Goal: Use online tool/utility: Utilize a website feature to perform a specific function

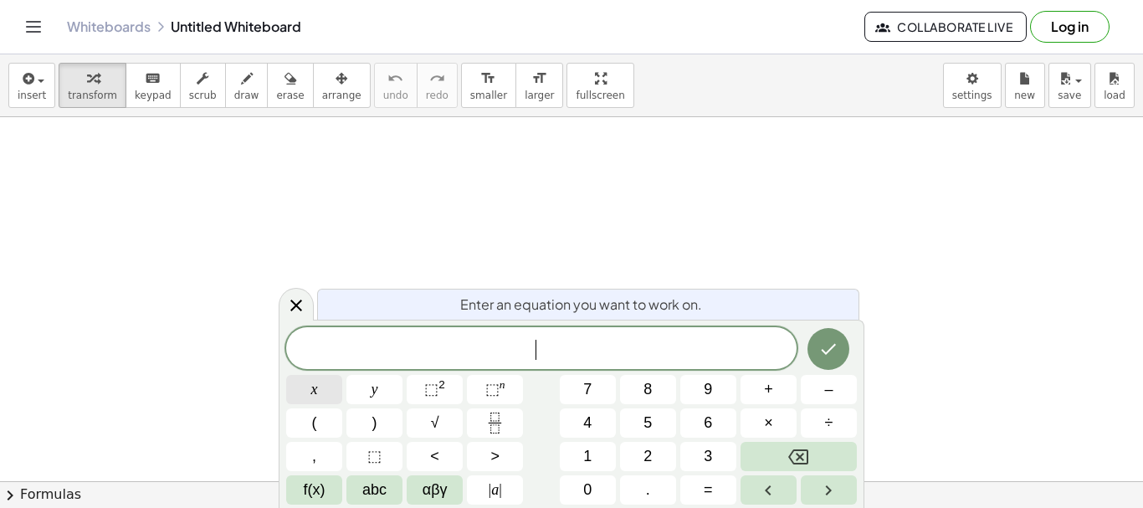
click at [320, 400] on button "x" at bounding box center [314, 389] width 56 height 29
click at [457, 391] on button "⬚ 2" at bounding box center [435, 389] width 56 height 29
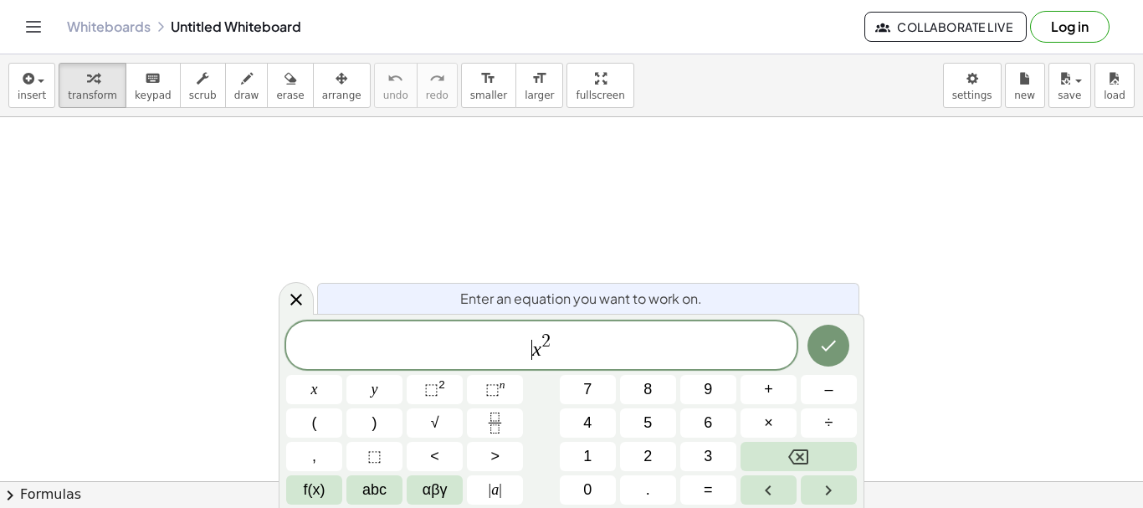
click at [523, 357] on span "​ x 2" at bounding box center [541, 346] width 510 height 30
click at [300, 437] on button "(" at bounding box center [314, 422] width 56 height 29
click at [545, 348] on span "2" at bounding box center [545, 339] width 9 height 18
click at [552, 345] on span ")" at bounding box center [556, 344] width 12 height 32
click at [784, 394] on button "+" at bounding box center [768, 389] width 56 height 29
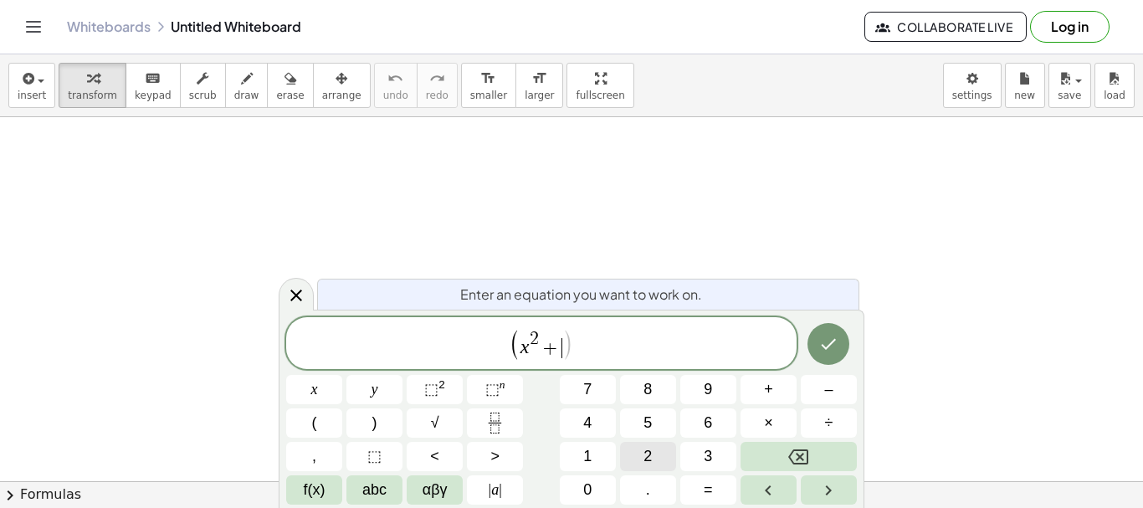
click at [624, 466] on button "2" at bounding box center [648, 456] width 56 height 29
click at [317, 401] on button "x" at bounding box center [314, 389] width 56 height 29
click at [766, 393] on span "+" at bounding box center [768, 389] width 9 height 23
click at [705, 463] on span "3" at bounding box center [707, 456] width 8 height 23
click at [385, 427] on button ")" at bounding box center [374, 422] width 56 height 29
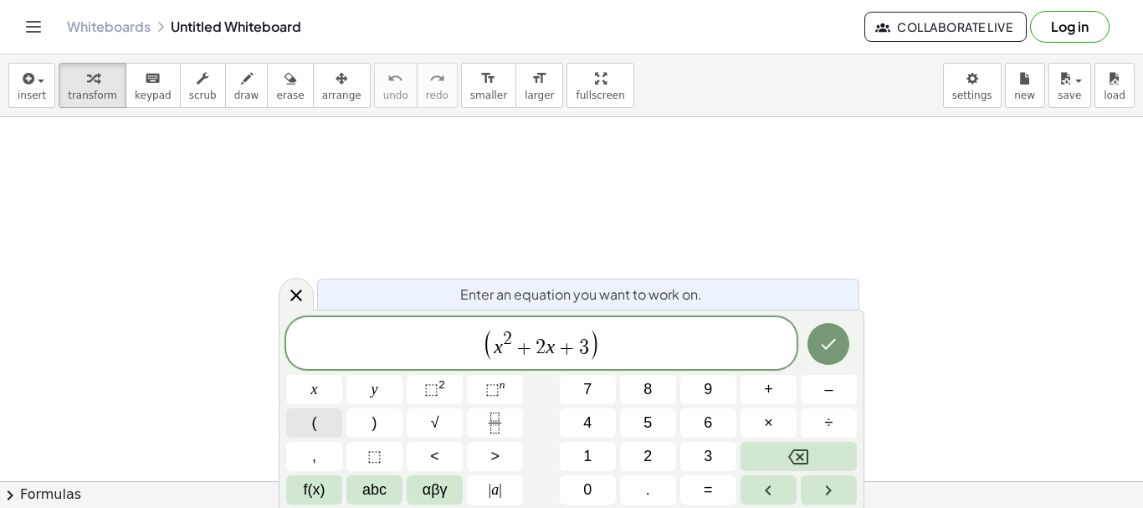
click at [325, 426] on button "(" at bounding box center [314, 422] width 56 height 29
click at [323, 394] on button "x" at bounding box center [314, 389] width 56 height 29
click at [760, 391] on button "+" at bounding box center [768, 389] width 56 height 29
click at [596, 454] on button "1" at bounding box center [588, 456] width 56 height 29
click at [386, 414] on button ")" at bounding box center [374, 422] width 56 height 29
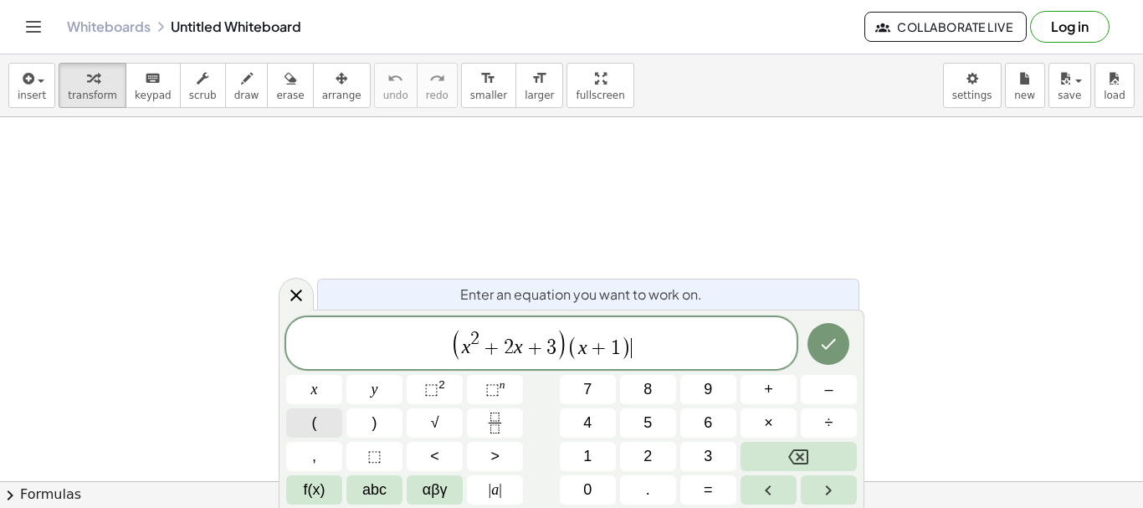
click at [334, 422] on button "(" at bounding box center [314, 422] width 56 height 29
click at [320, 391] on button "x" at bounding box center [314, 389] width 56 height 29
click at [830, 387] on span "–" at bounding box center [828, 389] width 8 height 23
click at [659, 455] on button "2" at bounding box center [648, 456] width 56 height 29
click at [392, 430] on button ")" at bounding box center [374, 422] width 56 height 29
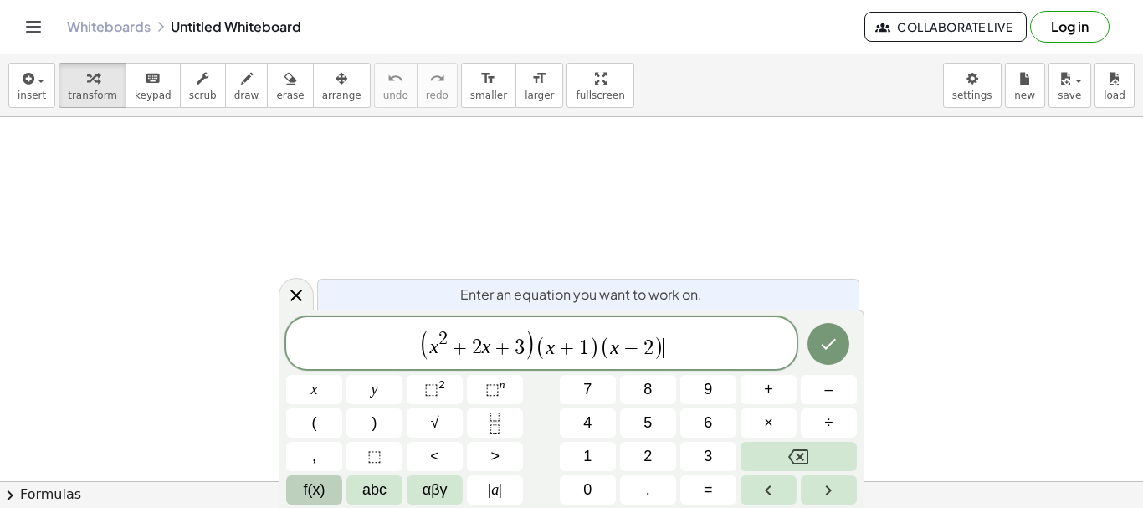
click at [332, 482] on button "f(x)" at bounding box center [314, 489] width 56 height 29
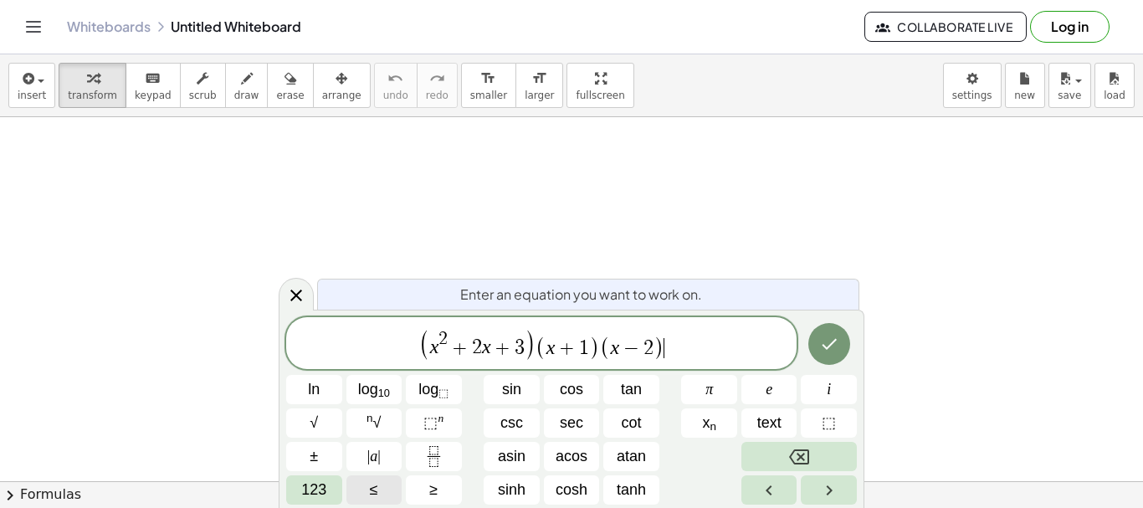
click at [365, 483] on button "≤" at bounding box center [374, 489] width 56 height 29
click at [315, 475] on button "123" at bounding box center [314, 489] width 56 height 29
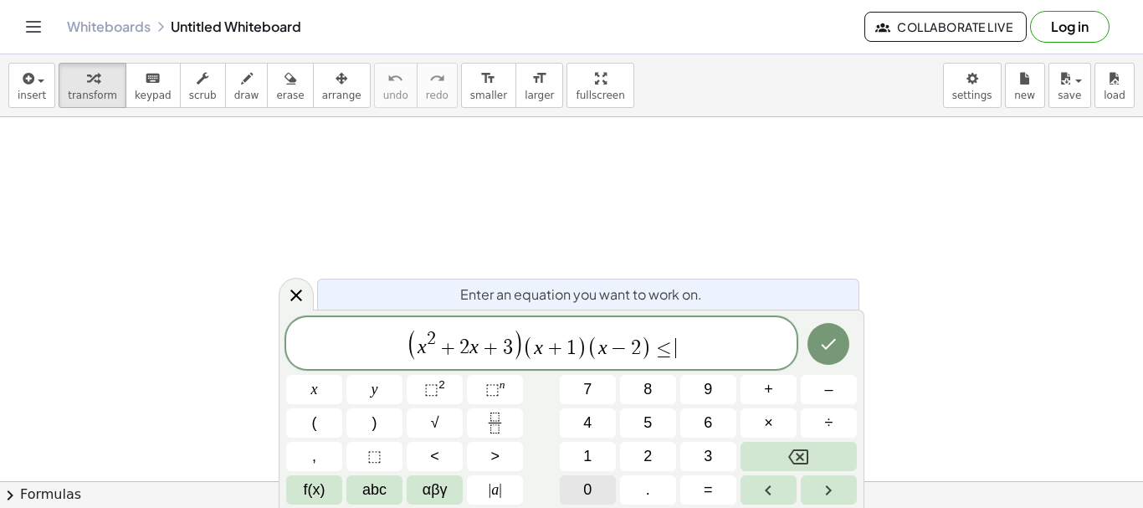
click at [591, 478] on span "0" at bounding box center [587, 489] width 8 height 23
click at [837, 334] on icon "Done" at bounding box center [828, 344] width 20 height 20
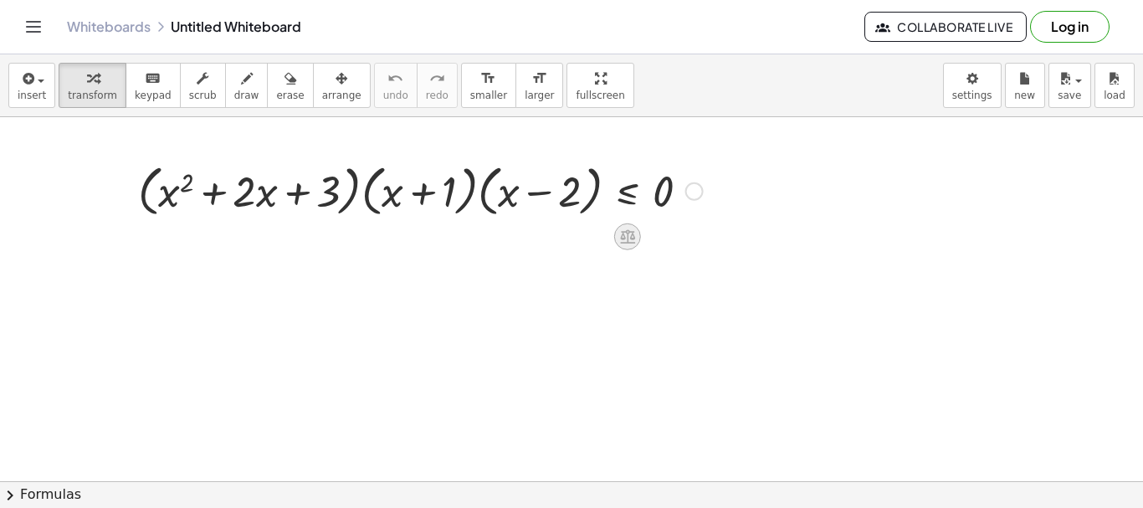
drag, startPoint x: 614, startPoint y: 243, endPoint x: 627, endPoint y: 240, distance: 13.6
click at [627, 240] on icon at bounding box center [627, 237] width 15 height 14
click at [699, 235] on icon at bounding box center [694, 236] width 15 height 15
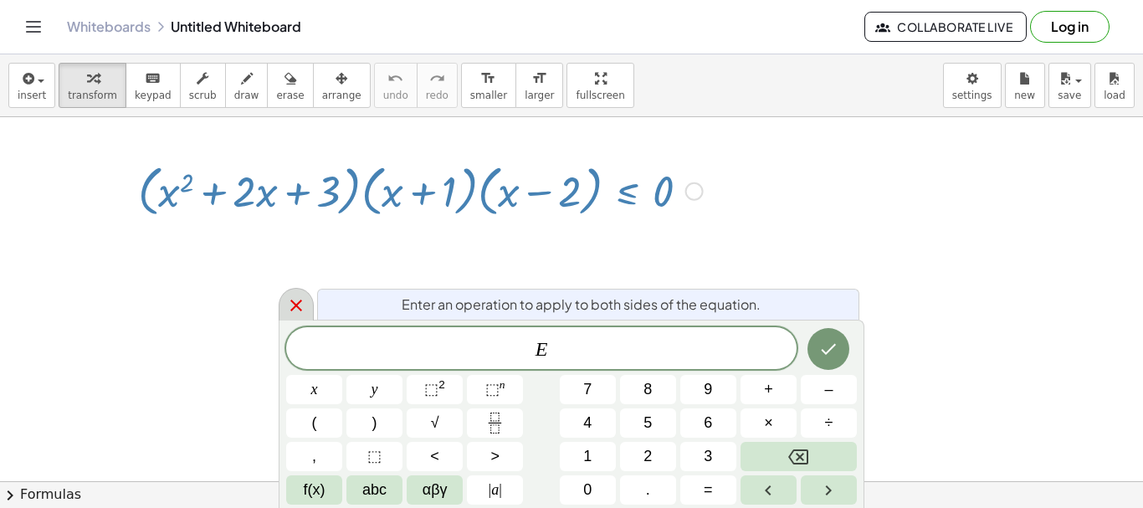
click at [290, 299] on icon at bounding box center [296, 305] width 20 height 20
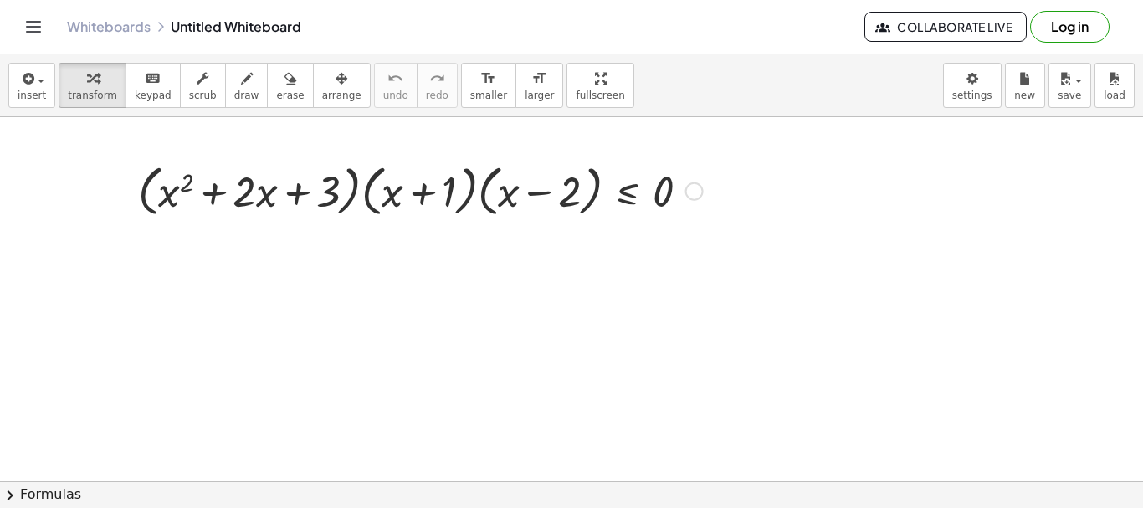
click at [356, 198] on div at bounding box center [420, 190] width 581 height 64
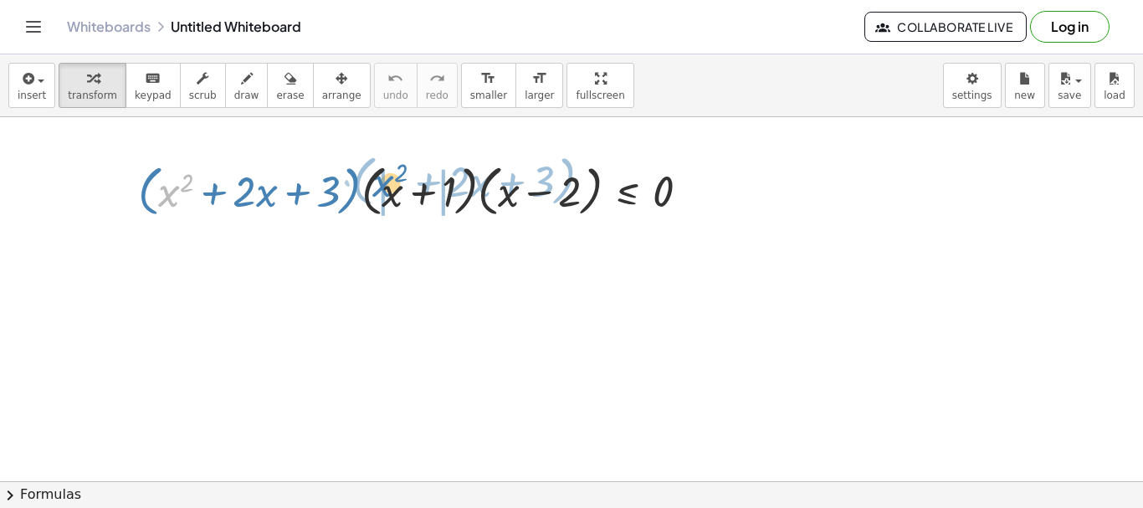
drag, startPoint x: 170, startPoint y: 195, endPoint x: 384, endPoint y: 185, distance: 214.4
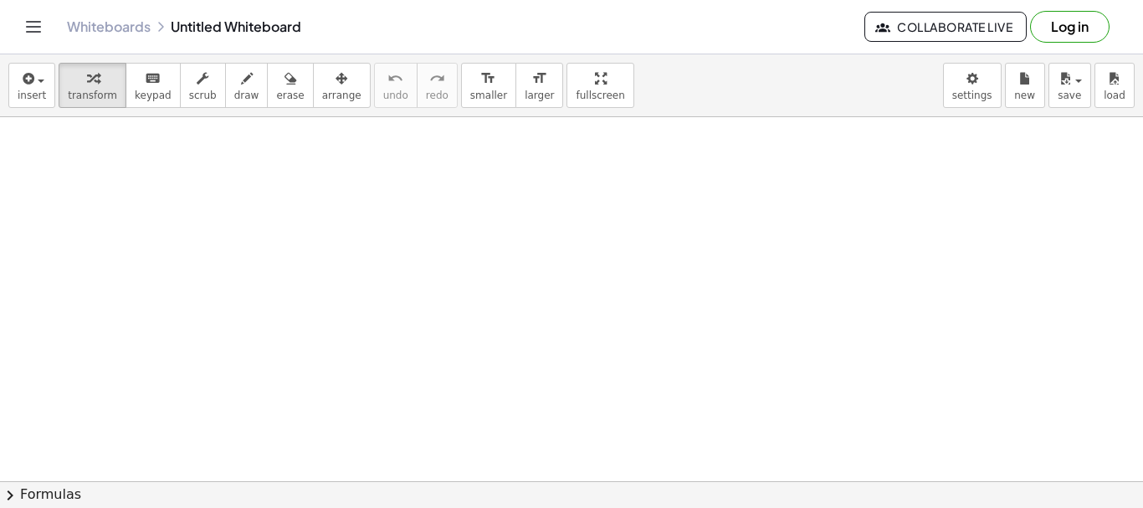
drag, startPoint x: 380, startPoint y: 178, endPoint x: 351, endPoint y: 182, distance: 28.6
drag, startPoint x: 459, startPoint y: 198, endPoint x: 402, endPoint y: 198, distance: 56.9
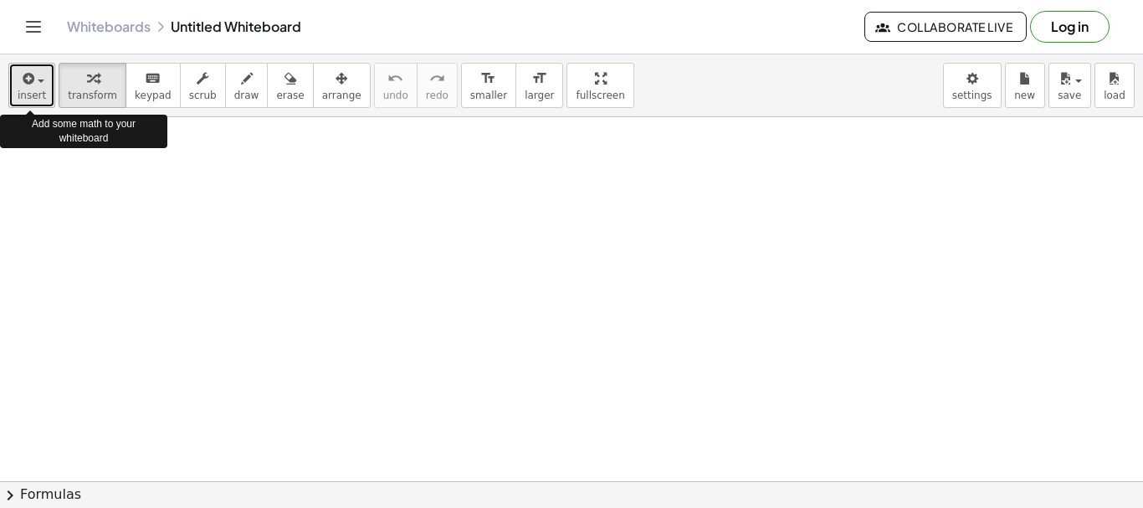
click at [42, 85] on div "button" at bounding box center [32, 78] width 28 height 20
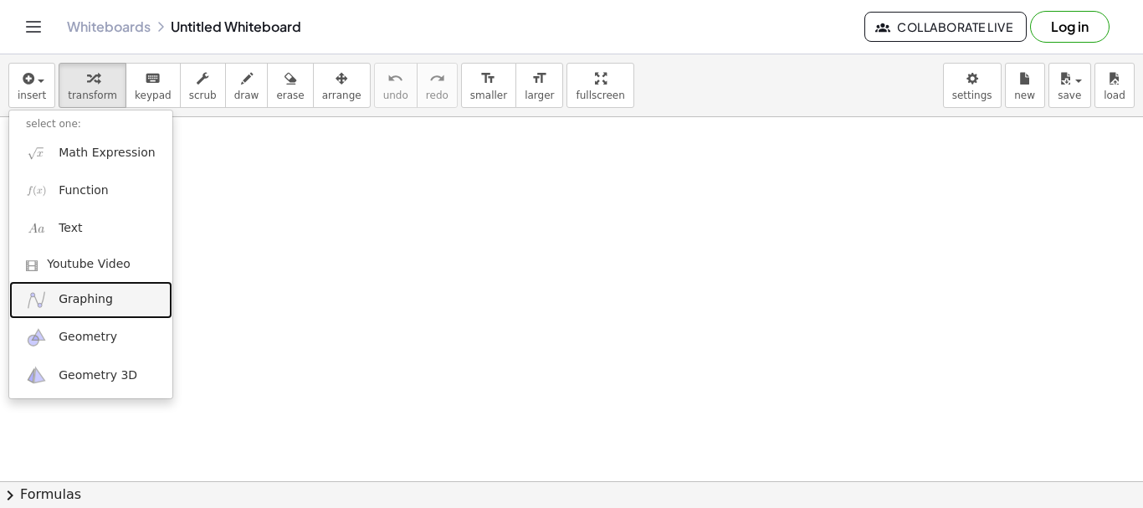
click at [96, 310] on link "Graphing" at bounding box center [90, 300] width 163 height 38
